Goal: Task Accomplishment & Management: Manage account settings

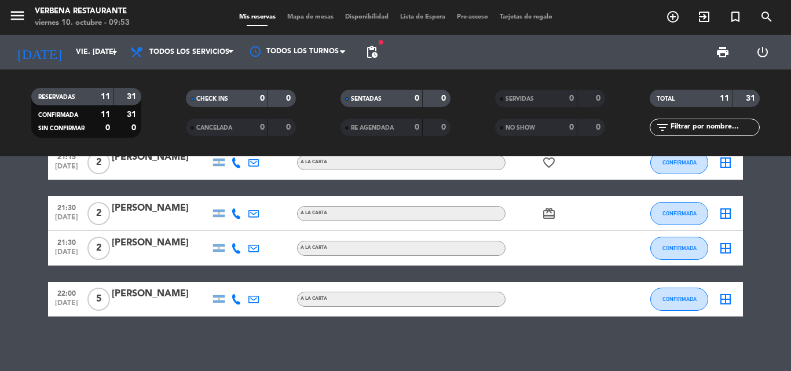
scroll to position [347, 0]
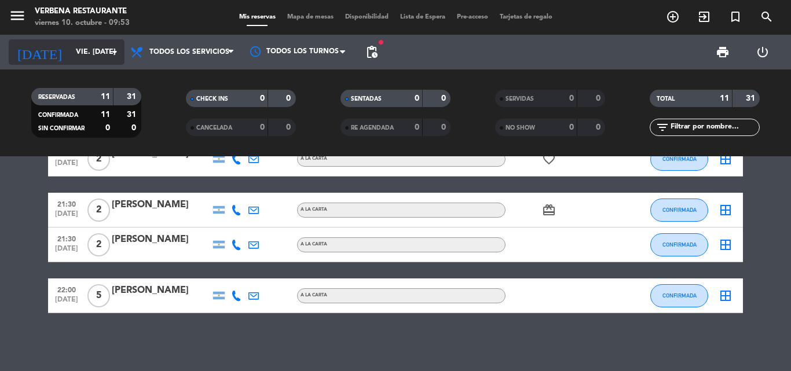
click at [86, 45] on input "vie. [DATE]" at bounding box center [119, 52] width 98 height 20
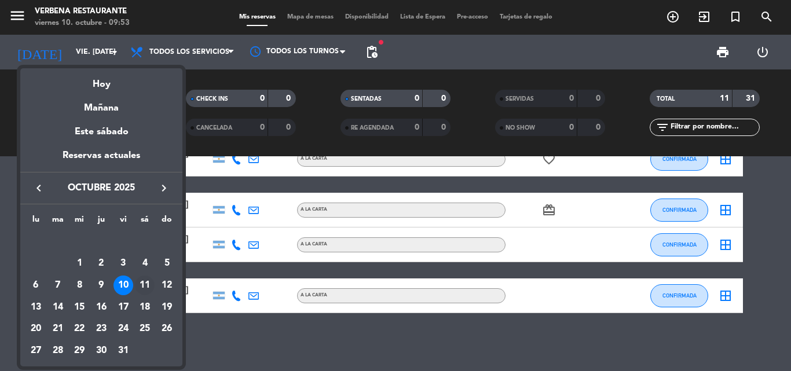
click at [137, 277] on td "11" at bounding box center [145, 285] width 22 height 22
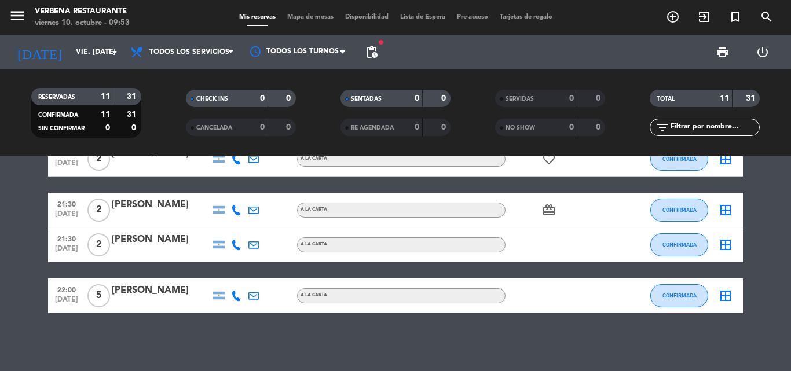
type input "sáb. [DATE]"
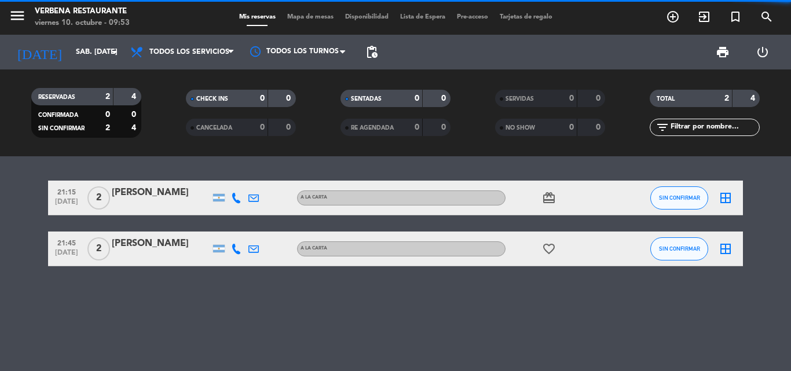
scroll to position [0, 0]
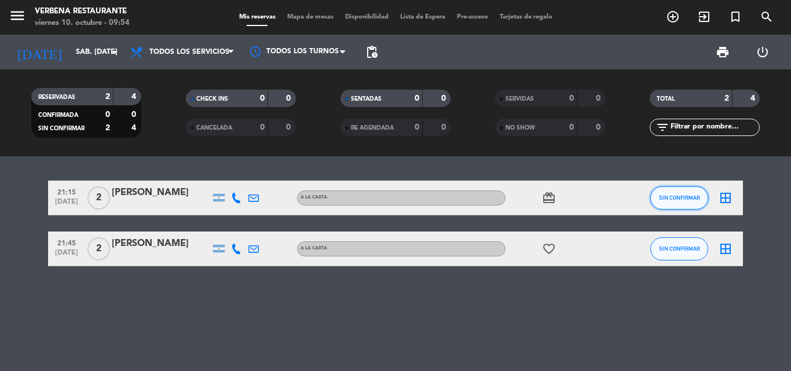
click at [684, 196] on span "SIN CONFIRMAR" at bounding box center [679, 197] width 41 height 6
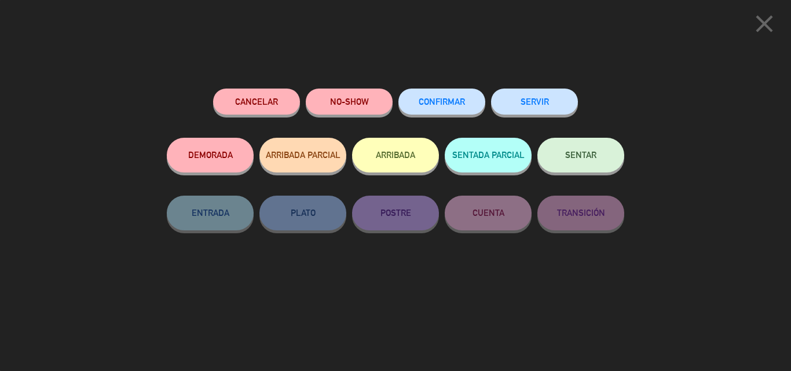
click at [450, 102] on span "CONFIRMAR" at bounding box center [442, 102] width 46 height 10
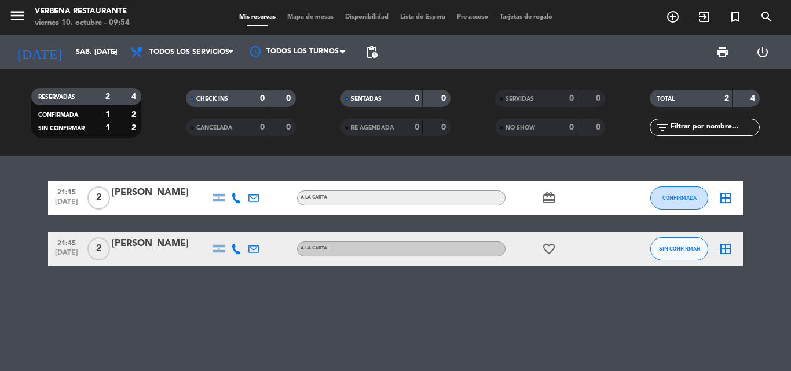
click at [138, 197] on div "[PERSON_NAME]" at bounding box center [161, 192] width 98 height 15
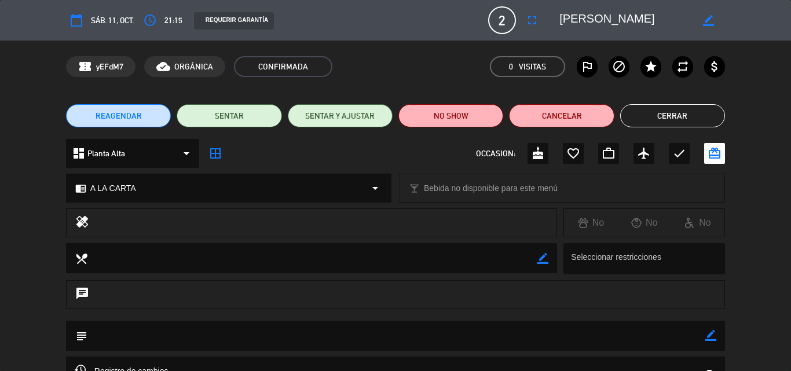
drag, startPoint x: 663, startPoint y: 113, endPoint x: 586, endPoint y: 115, distance: 77.0
click at [662, 114] on button "Cerrar" at bounding box center [672, 115] width 105 height 23
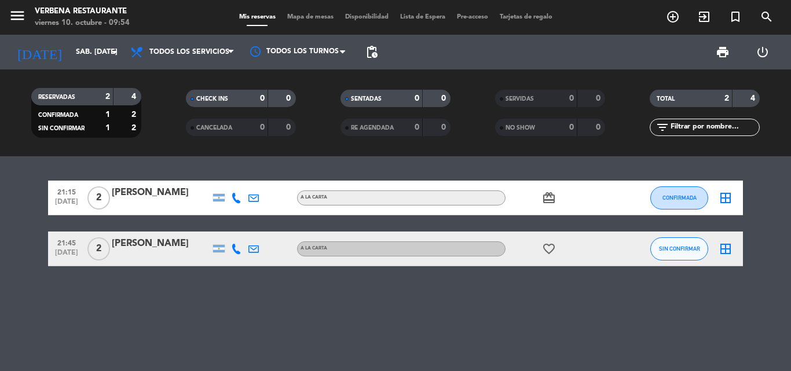
click at [135, 251] on div "[PERSON_NAME]" at bounding box center [161, 243] width 98 height 15
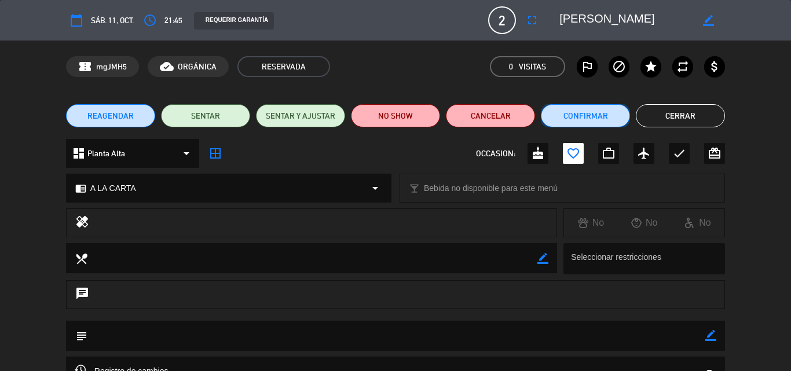
click at [612, 121] on button "Confirmar" at bounding box center [585, 115] width 89 height 23
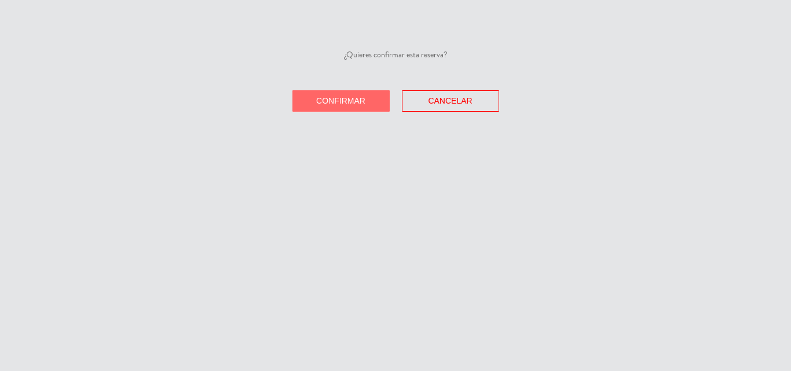
click at [344, 101] on span "Confirmar" at bounding box center [340, 100] width 49 height 9
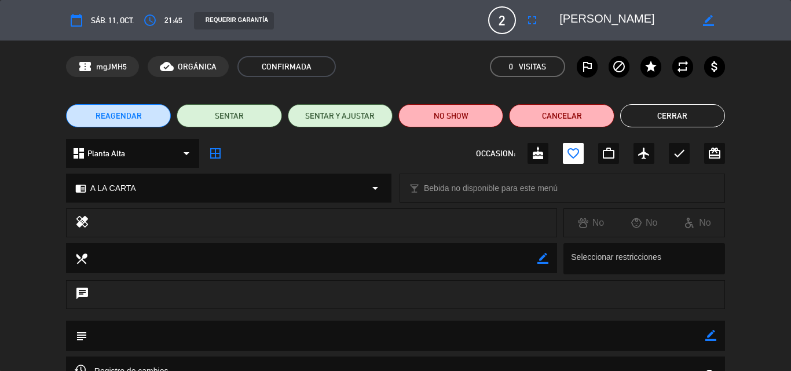
click at [663, 102] on div "REAGENDAR SENTAR SENTAR Y AJUSTAR NO SHOW Cancelar Cerrar" at bounding box center [395, 116] width 791 height 46
click at [660, 115] on button "Cerrar" at bounding box center [672, 115] width 105 height 23
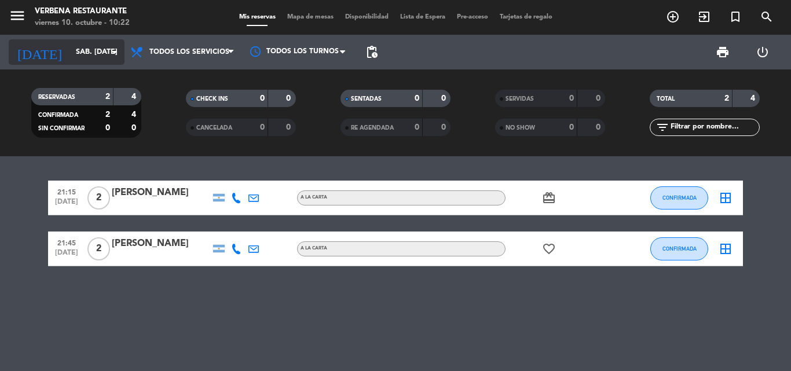
click at [93, 45] on input "sáb. [DATE]" at bounding box center [119, 52] width 98 height 20
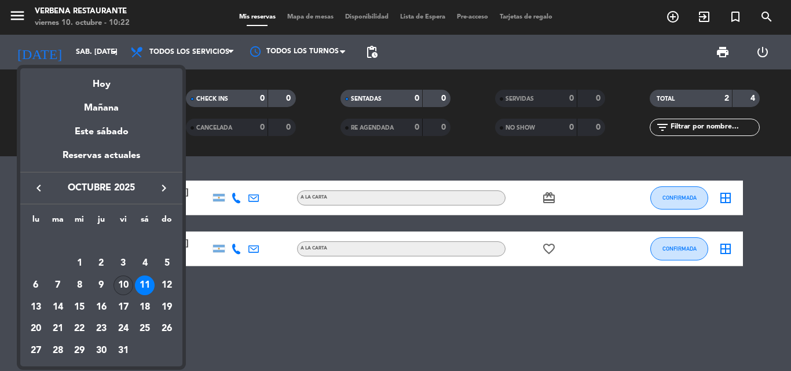
click at [123, 285] on div "10" at bounding box center [123, 286] width 20 height 20
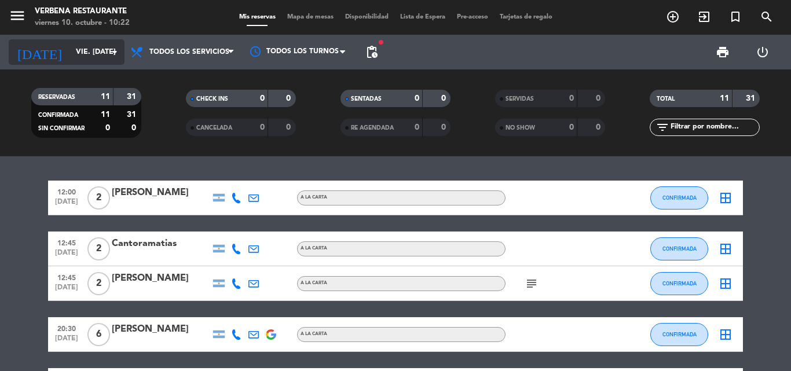
click at [70, 42] on input "vie. [DATE]" at bounding box center [119, 52] width 98 height 20
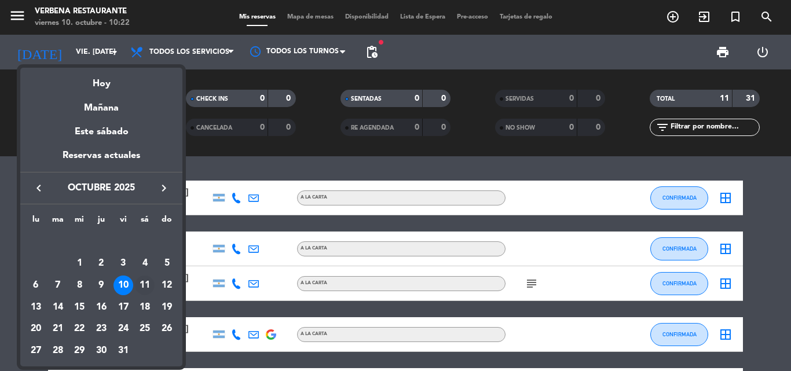
click at [141, 281] on div "11" at bounding box center [145, 286] width 20 height 20
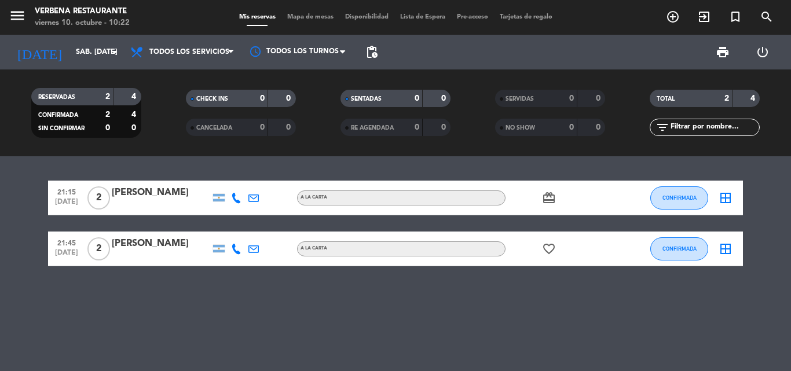
click at [550, 196] on icon "card_giftcard" at bounding box center [549, 198] width 14 height 14
click at [550, 247] on icon "favorite_border" at bounding box center [549, 249] width 14 height 14
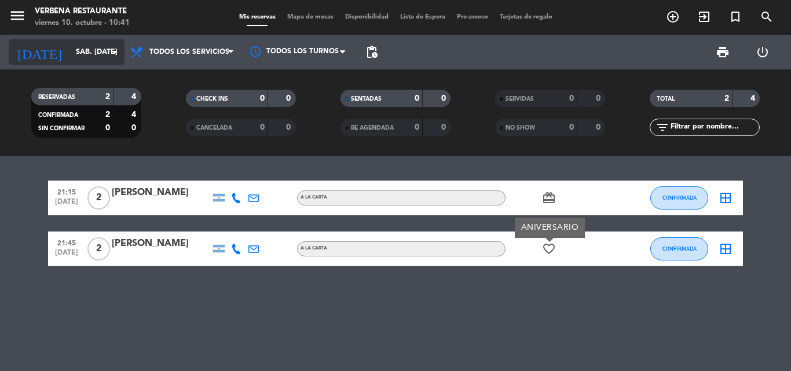
click at [70, 53] on input "sáb. [DATE]" at bounding box center [119, 52] width 98 height 20
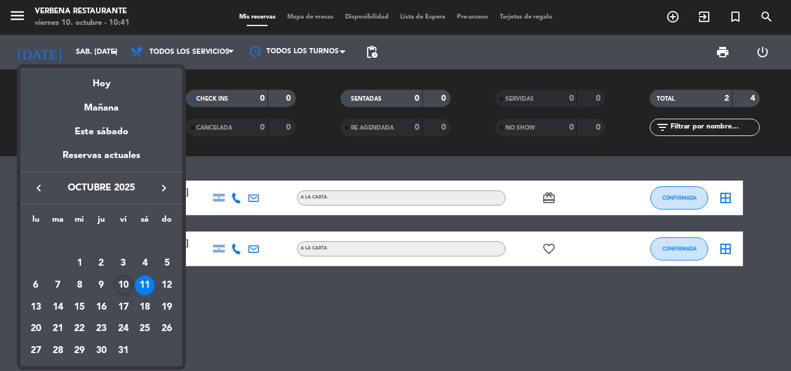
click at [125, 278] on div "10" at bounding box center [123, 286] width 20 height 20
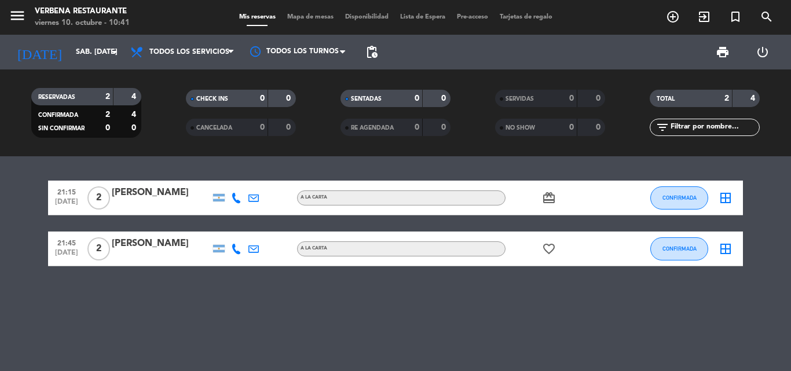
type input "vie. [DATE]"
